Goal: Transaction & Acquisition: Purchase product/service

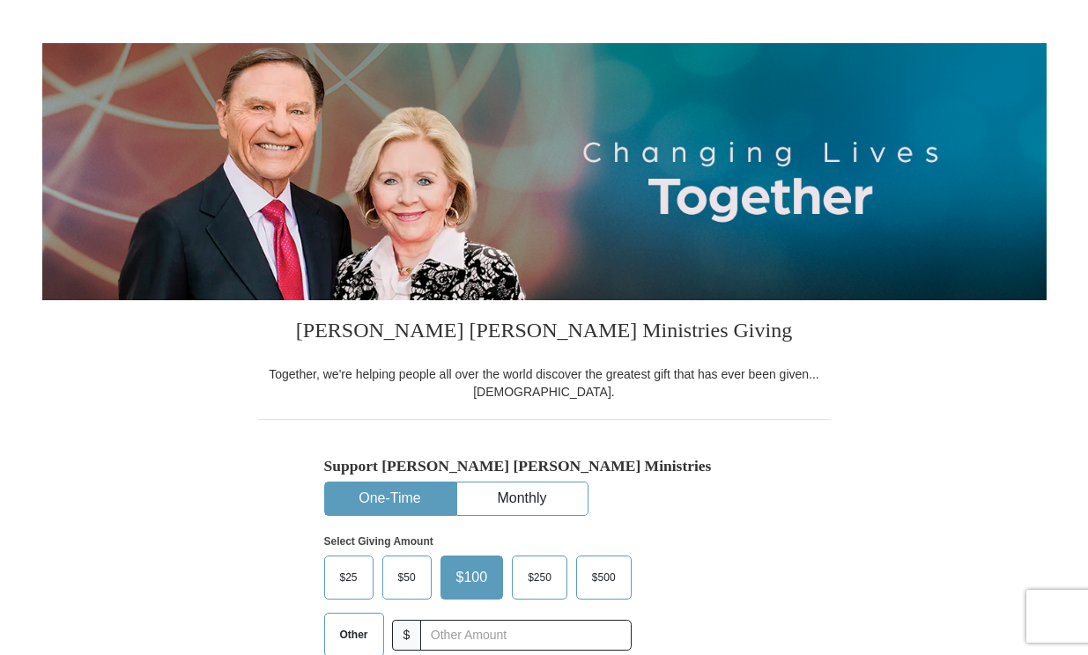
scroll to position [176, 0]
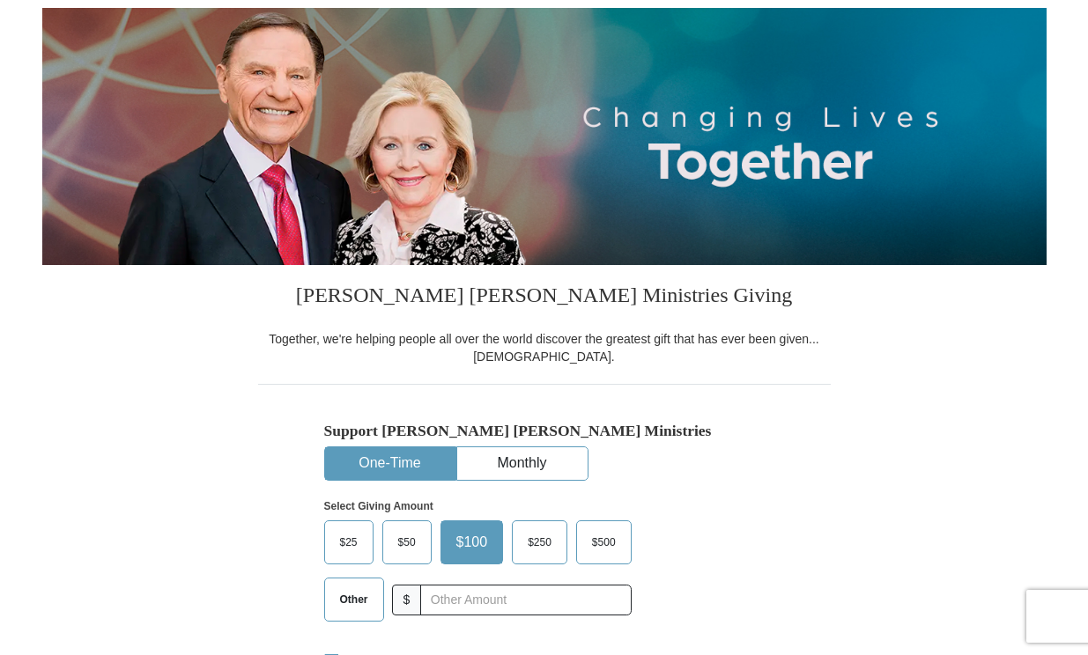
click at [345, 600] on span "Other" at bounding box center [354, 600] width 46 height 26
click at [0, 0] on input "Other" at bounding box center [0, 0] width 0 height 0
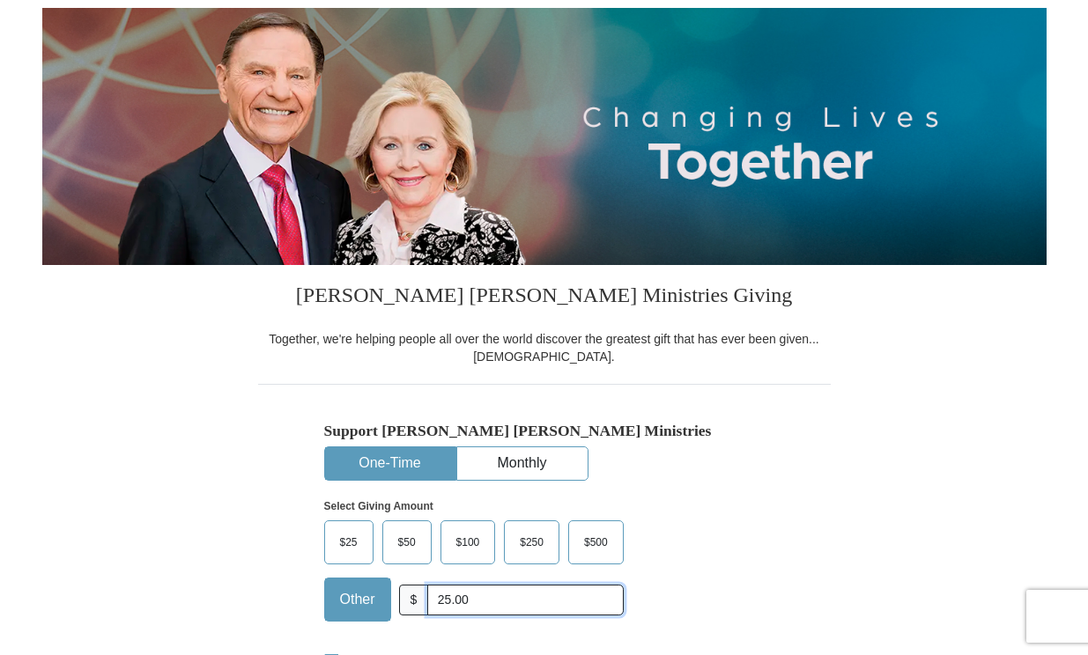
type input "25.00"
click at [702, 542] on div "Select Giving Amount Amount must be a valid number The total gift cannot be les…" at bounding box center [544, 558] width 440 height 154
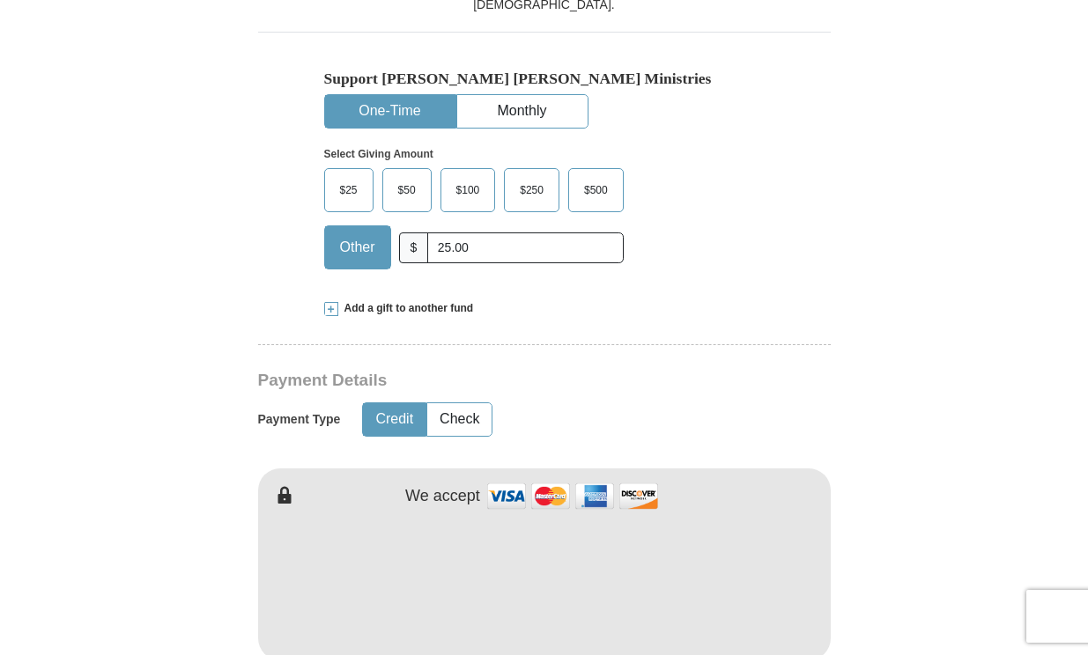
scroll to position [599, 0]
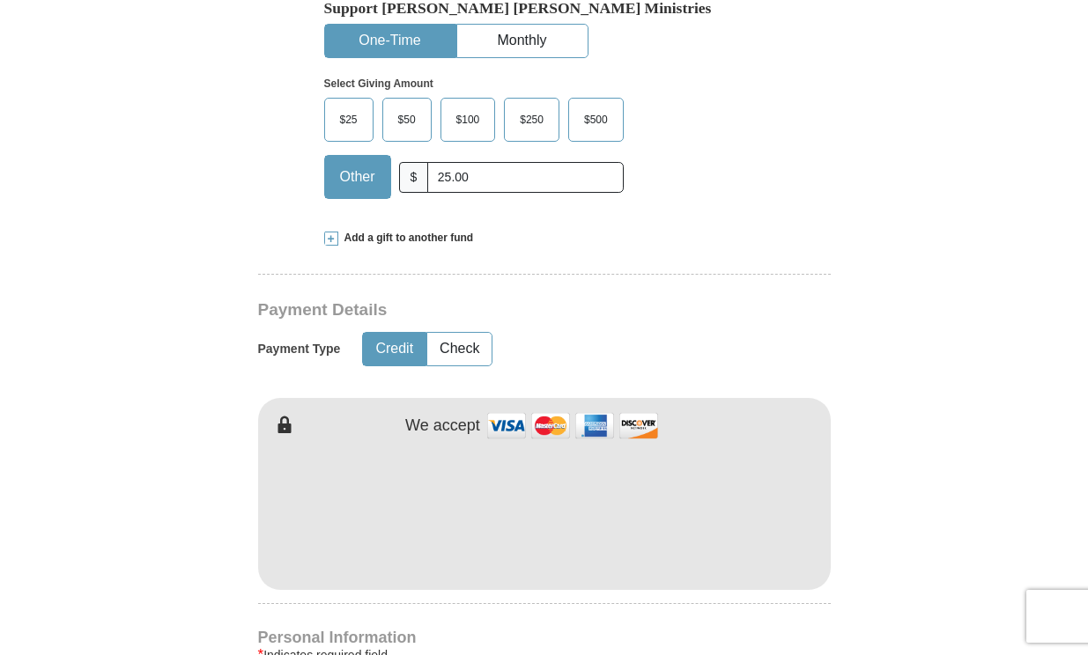
click at [884, 518] on form "Already have an account? Sign in for faster giving. Don't have an account? Crea…" at bounding box center [544, 551] width 1004 height 2161
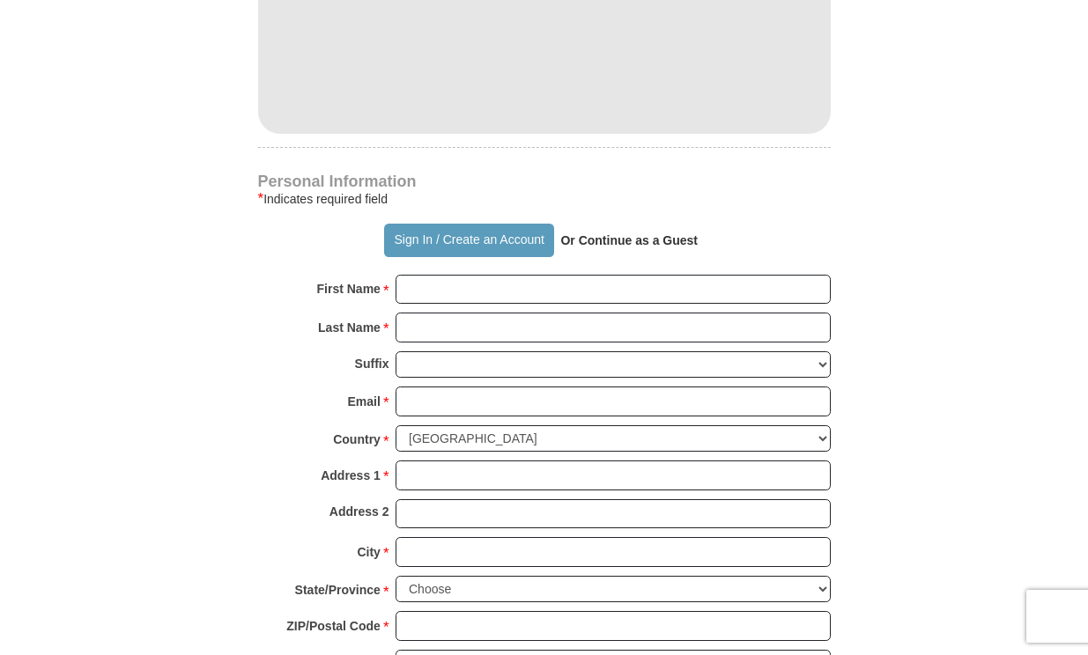
scroll to position [1092, 0]
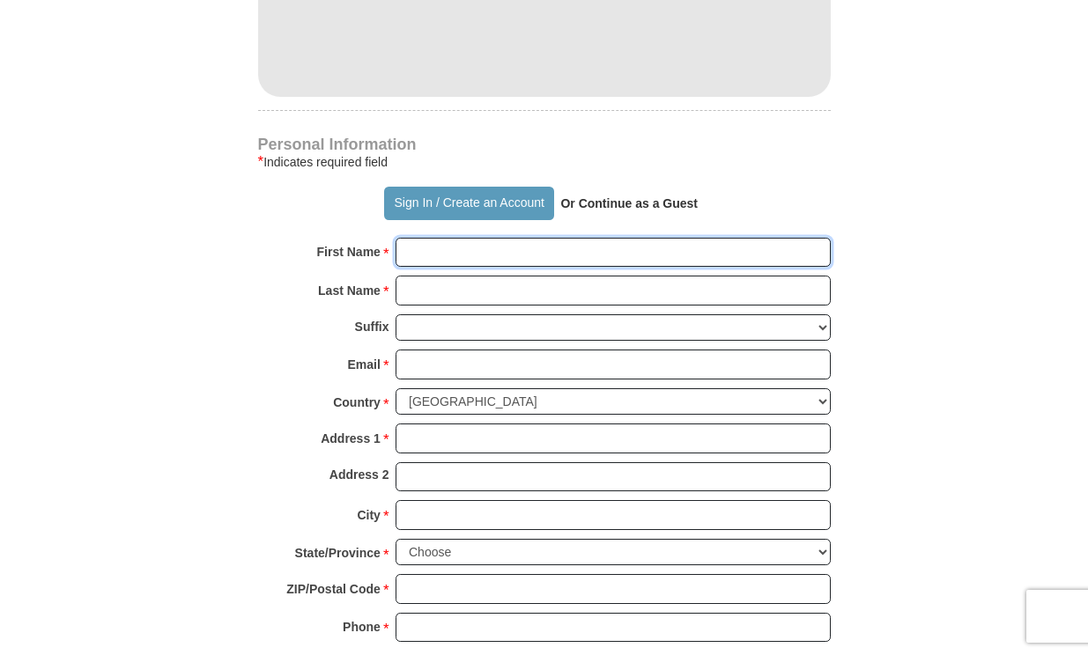
click at [448, 254] on input "First Name *" at bounding box center [613, 253] width 435 height 30
type input "[PERSON_NAME]"
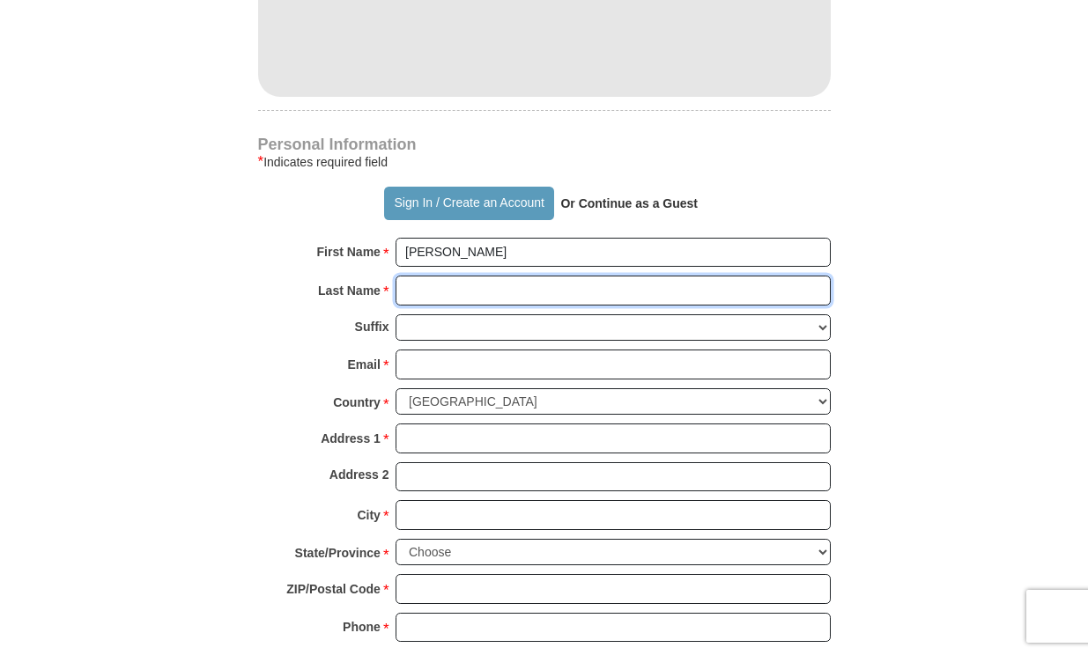
click at [462, 292] on input "Last Name *" at bounding box center [613, 291] width 435 height 30
type input "[PERSON_NAME]"
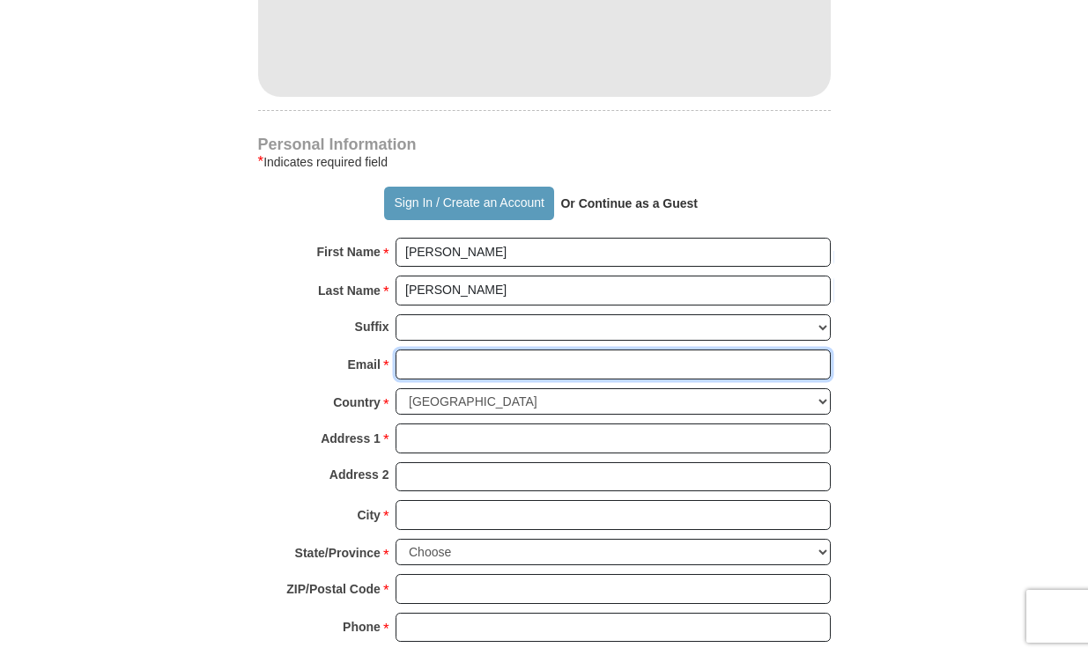
click at [446, 368] on input "Email *" at bounding box center [613, 365] width 435 height 30
type input "[EMAIL_ADDRESS][DOMAIN_NAME]"
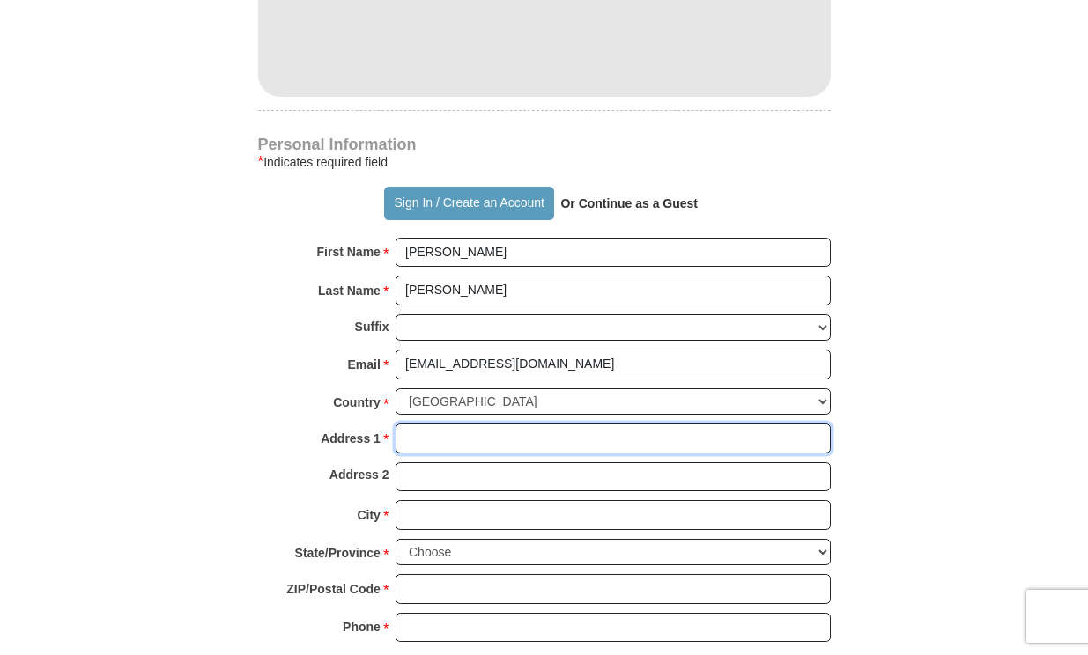
click at [455, 437] on input "Address 1 *" at bounding box center [613, 439] width 435 height 30
type input "P.O. Box 392"
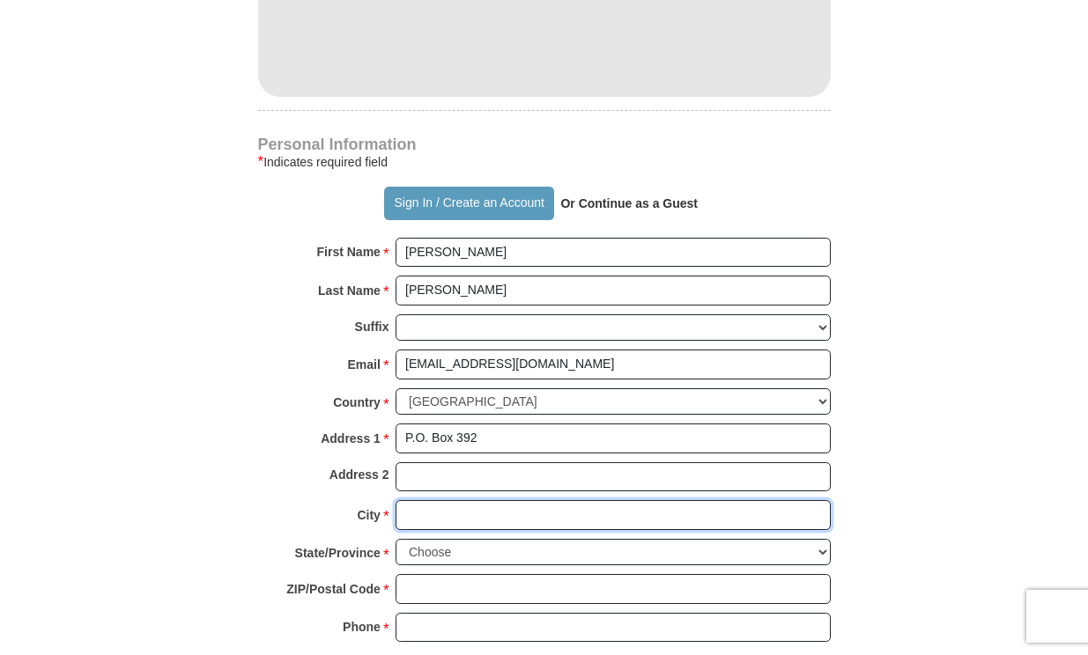
click at [461, 522] on input "City *" at bounding box center [613, 515] width 435 height 30
type input "[PERSON_NAME]"
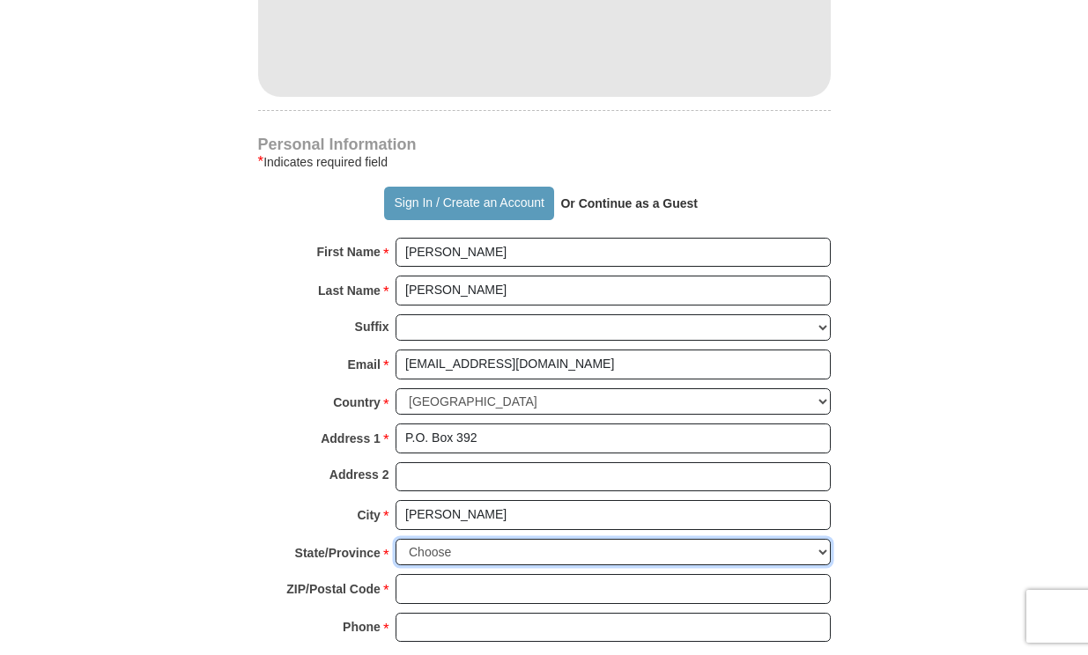
click at [484, 554] on select "Choose [US_STATE] [US_STATE] [US_STATE] [US_STATE] [US_STATE] Armed Forces Amer…" at bounding box center [613, 552] width 435 height 27
select select "MD"
click at [396, 539] on select "Choose [US_STATE] [US_STATE] [US_STATE] [US_STATE] [US_STATE] Armed Forces Amer…" at bounding box center [613, 552] width 435 height 27
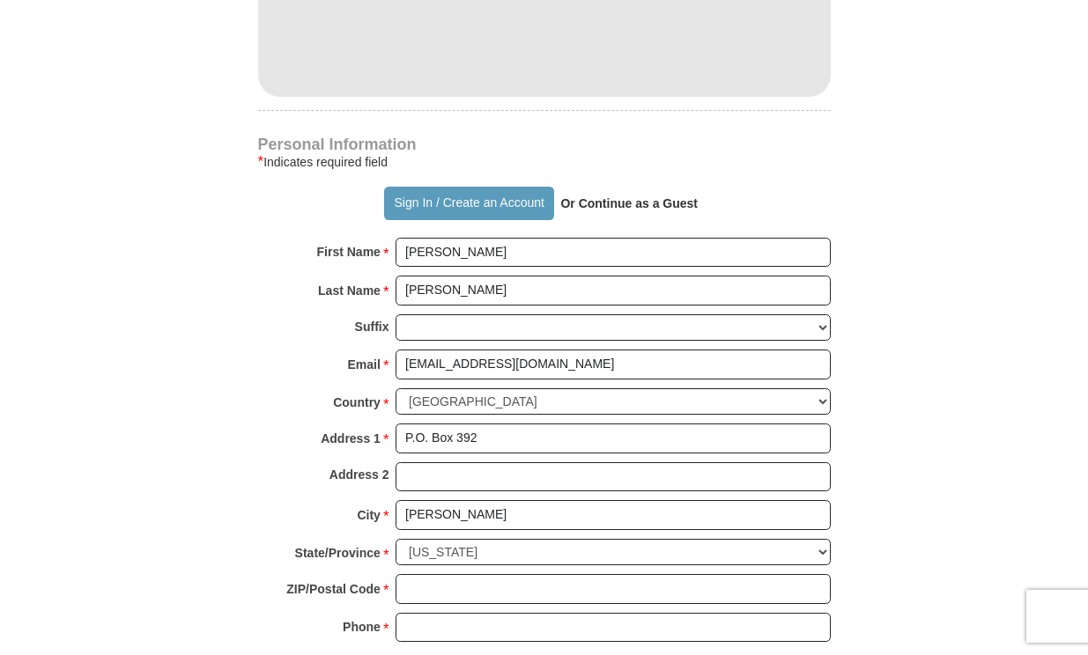
click at [883, 536] on form "Already have an account? Sign in for faster giving. Don't have an account? Crea…" at bounding box center [544, 58] width 1004 height 2161
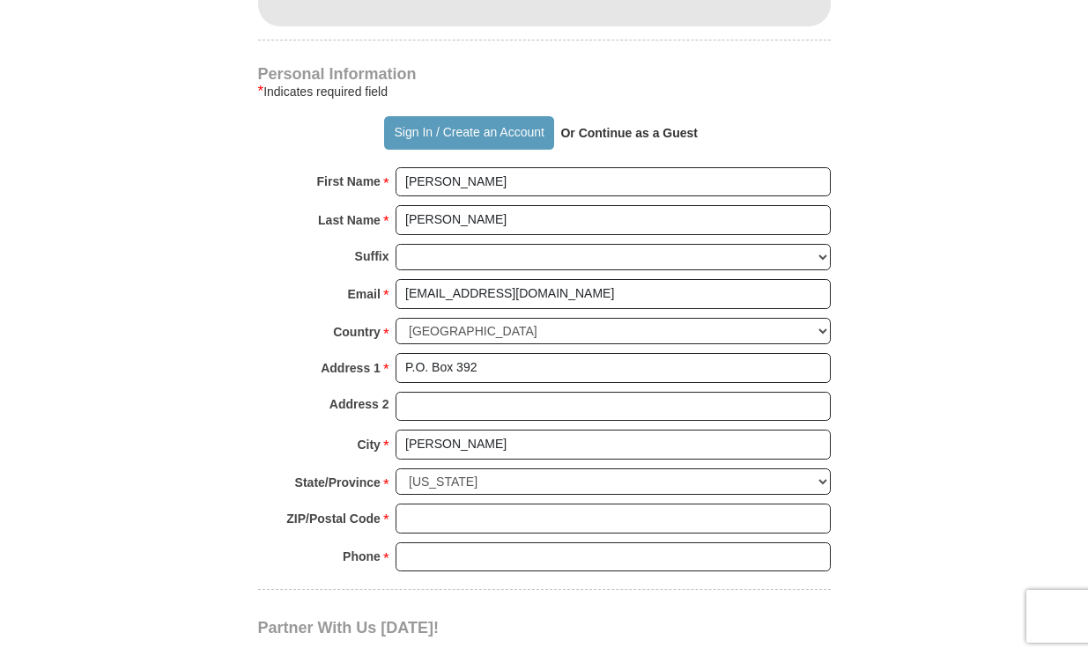
scroll to position [1198, 0]
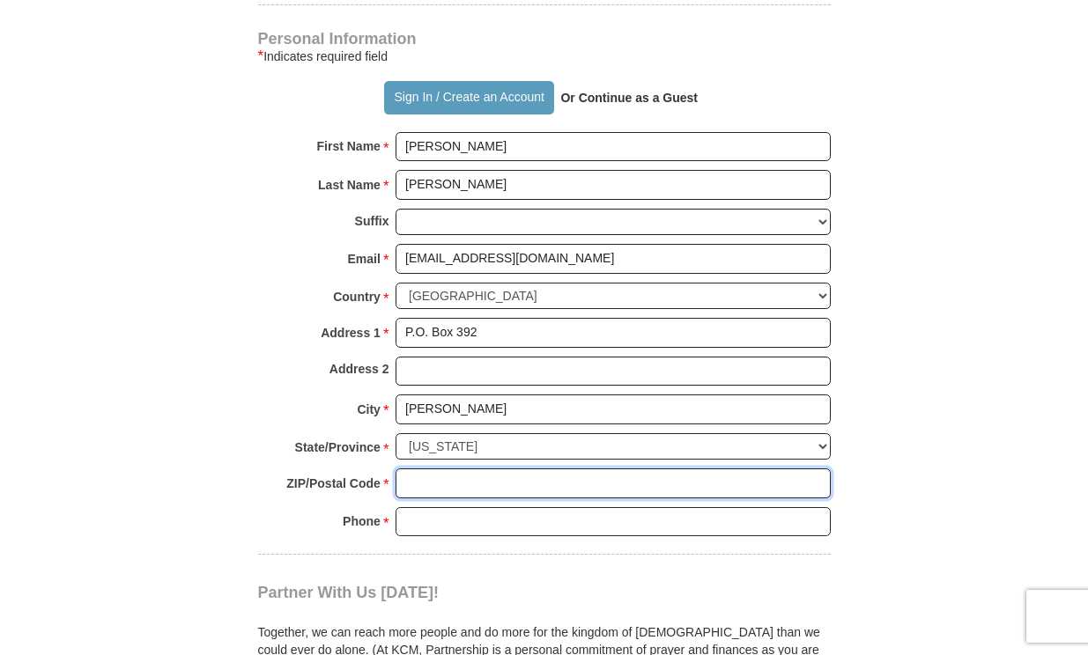
click at [419, 486] on input "ZIP/Postal Code *" at bounding box center [613, 484] width 435 height 30
type input "20719"
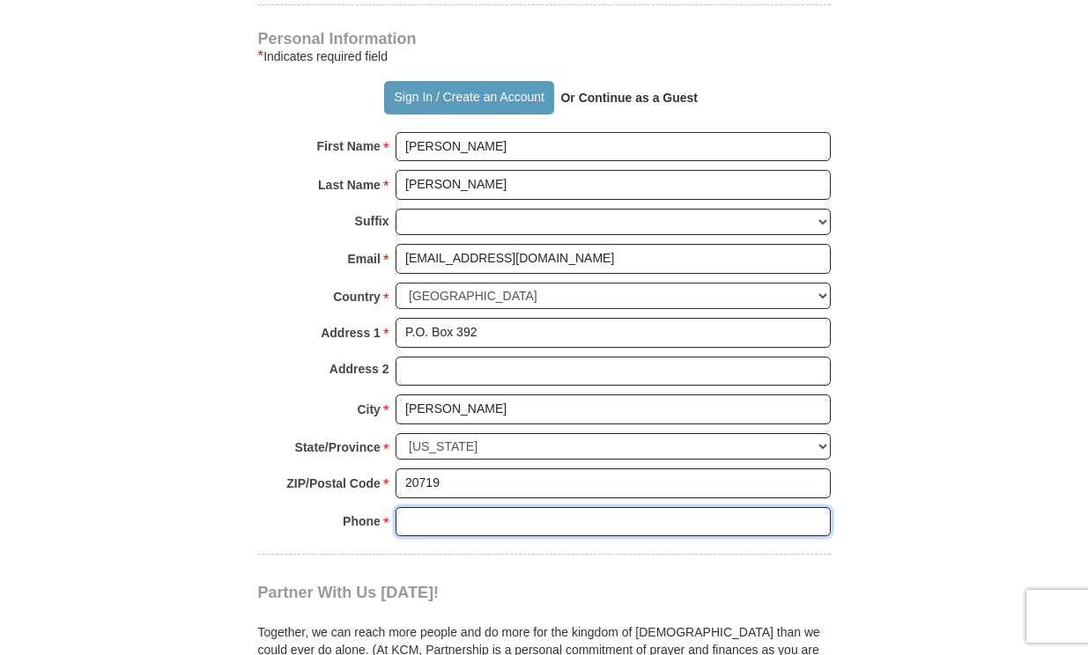
click at [473, 523] on input "Phone * *" at bounding box center [613, 522] width 435 height 30
type input "[PHONE_NUMBER]"
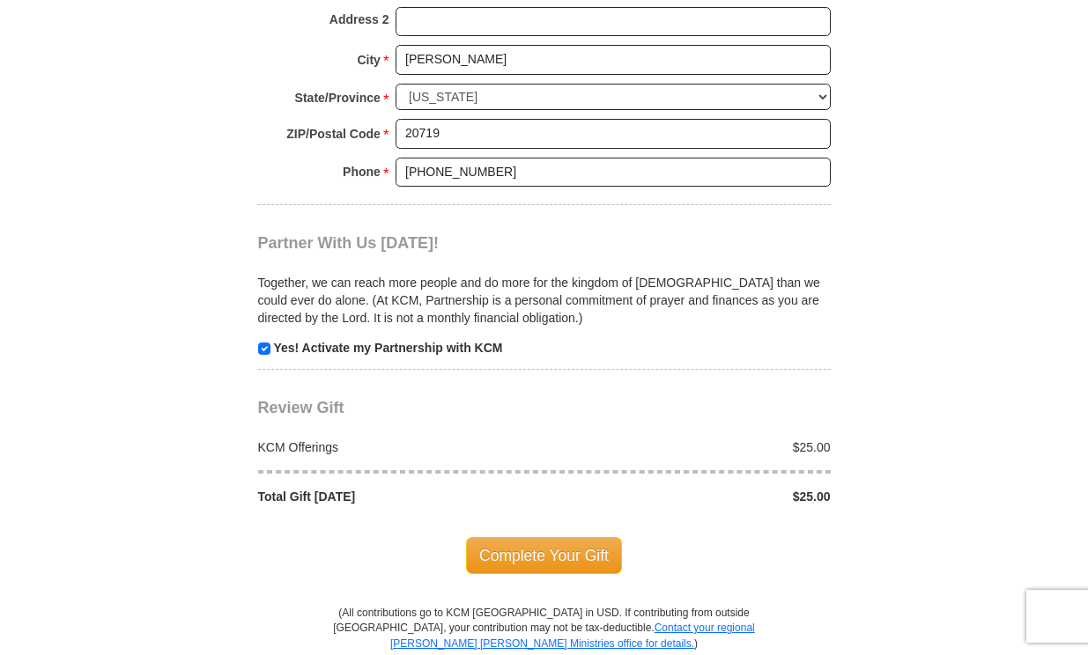
scroll to position [1550, 0]
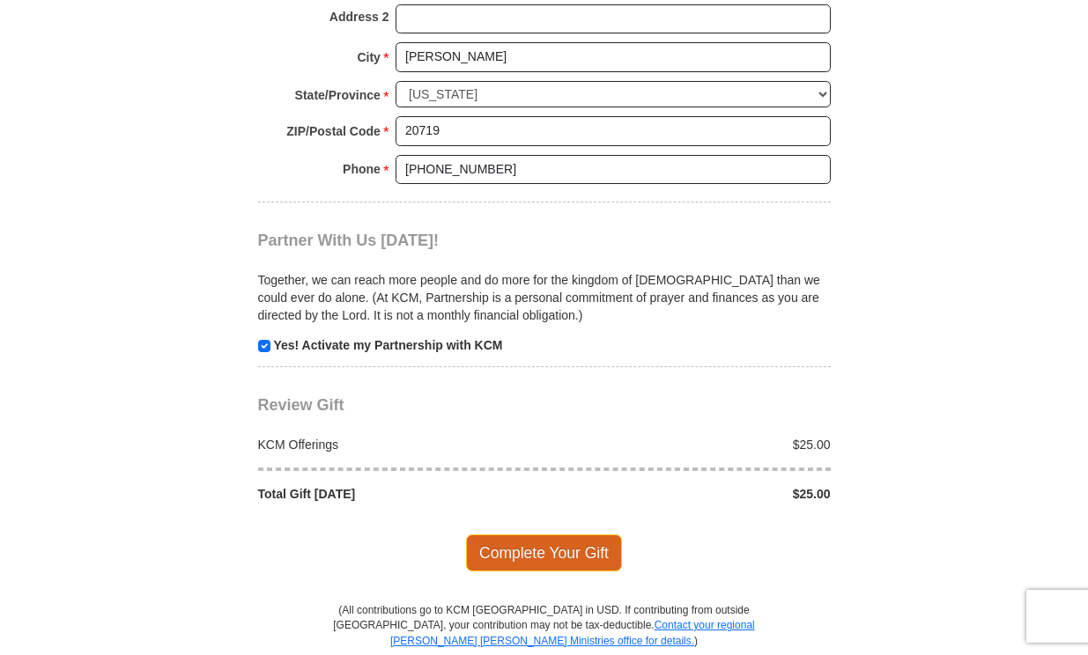
click at [559, 551] on span "Complete Your Gift" at bounding box center [544, 553] width 156 height 37
